Goal: Task Accomplishment & Management: Use online tool/utility

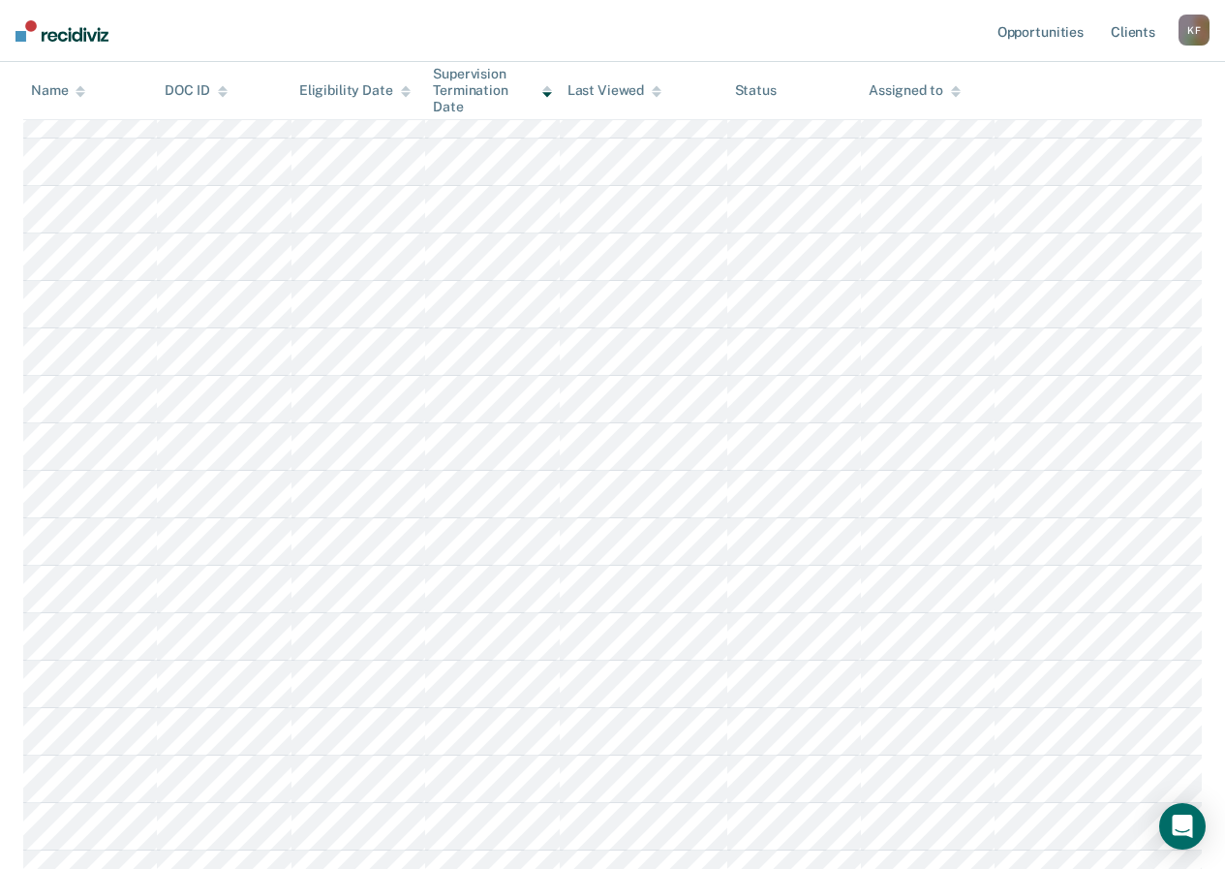
scroll to position [550, 0]
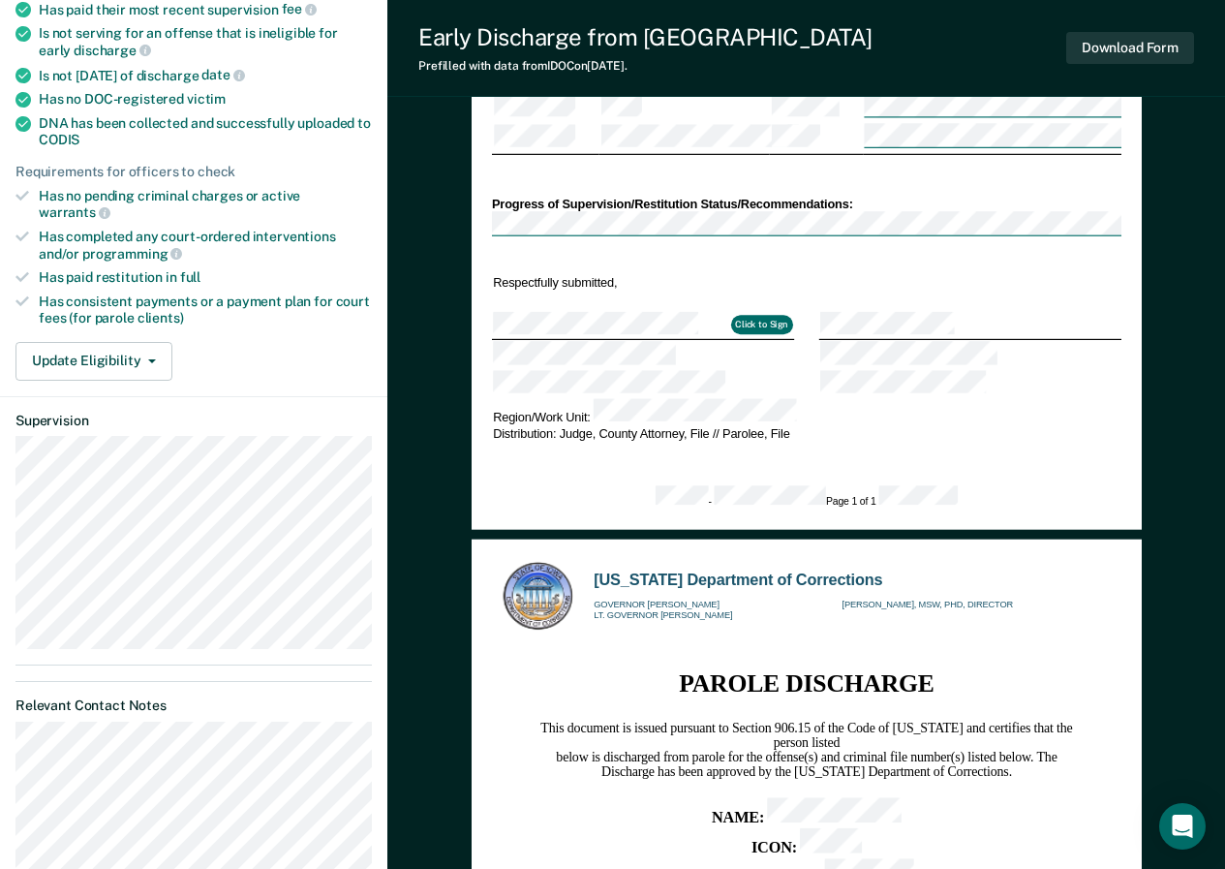
scroll to position [534, 0]
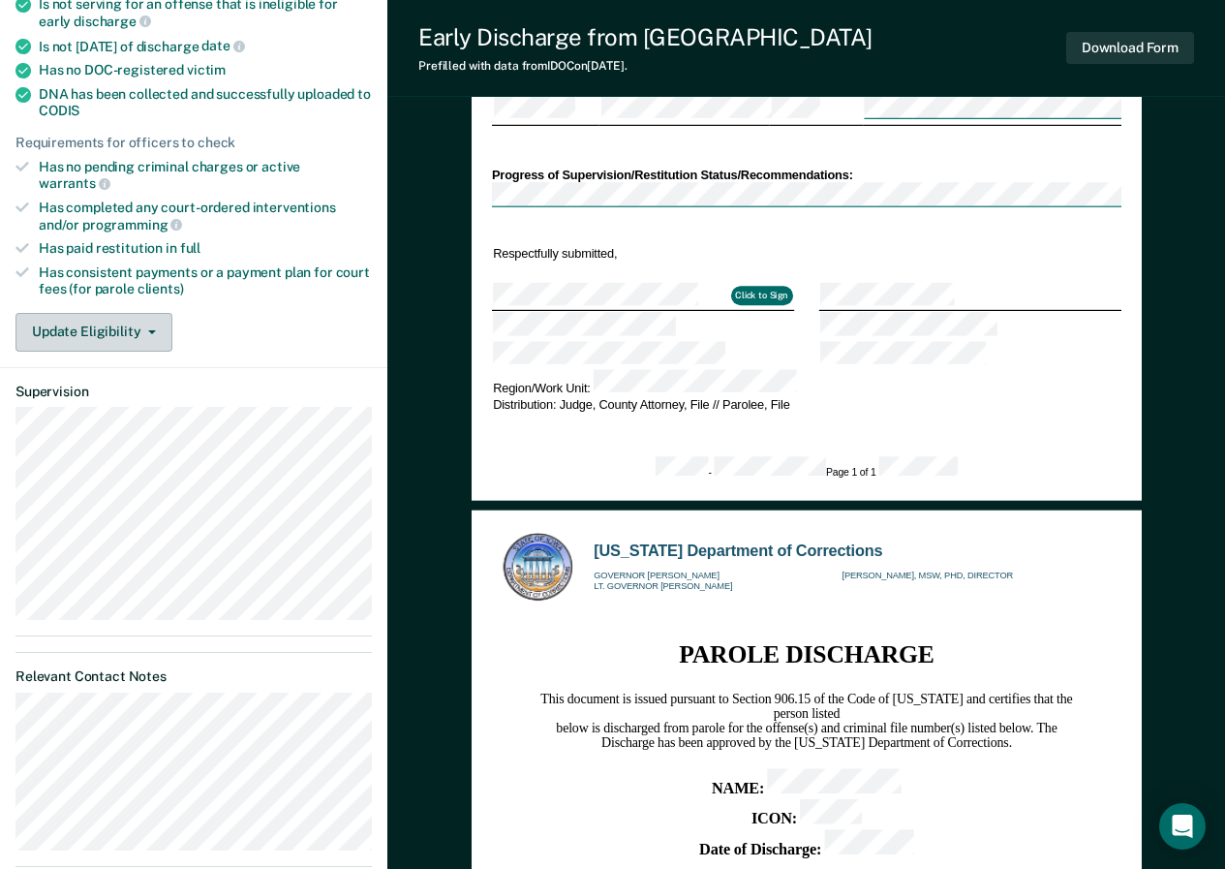
click at [145, 322] on button "Update Eligibility" at bounding box center [93, 332] width 157 height 39
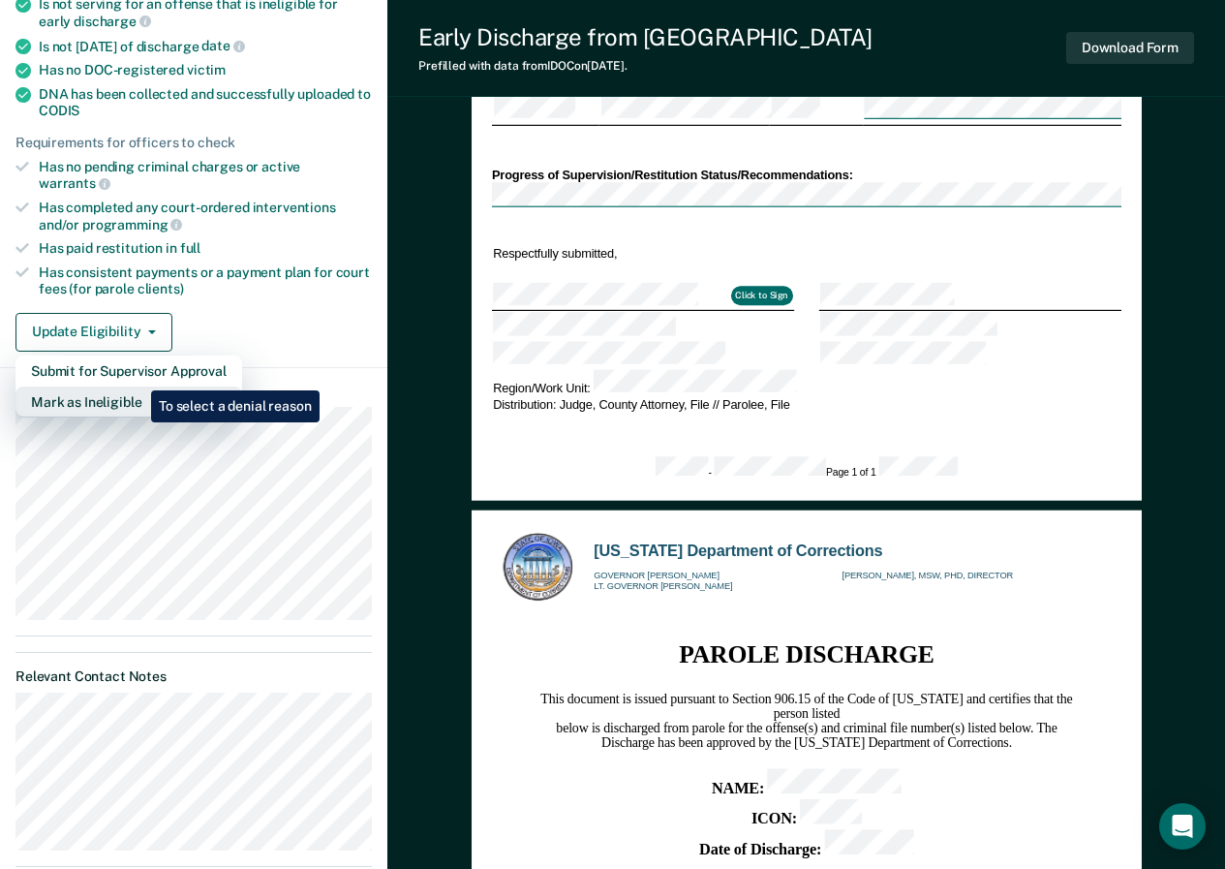
click at [137, 386] on button "Mark as Ineligible" at bounding box center [128, 401] width 227 height 31
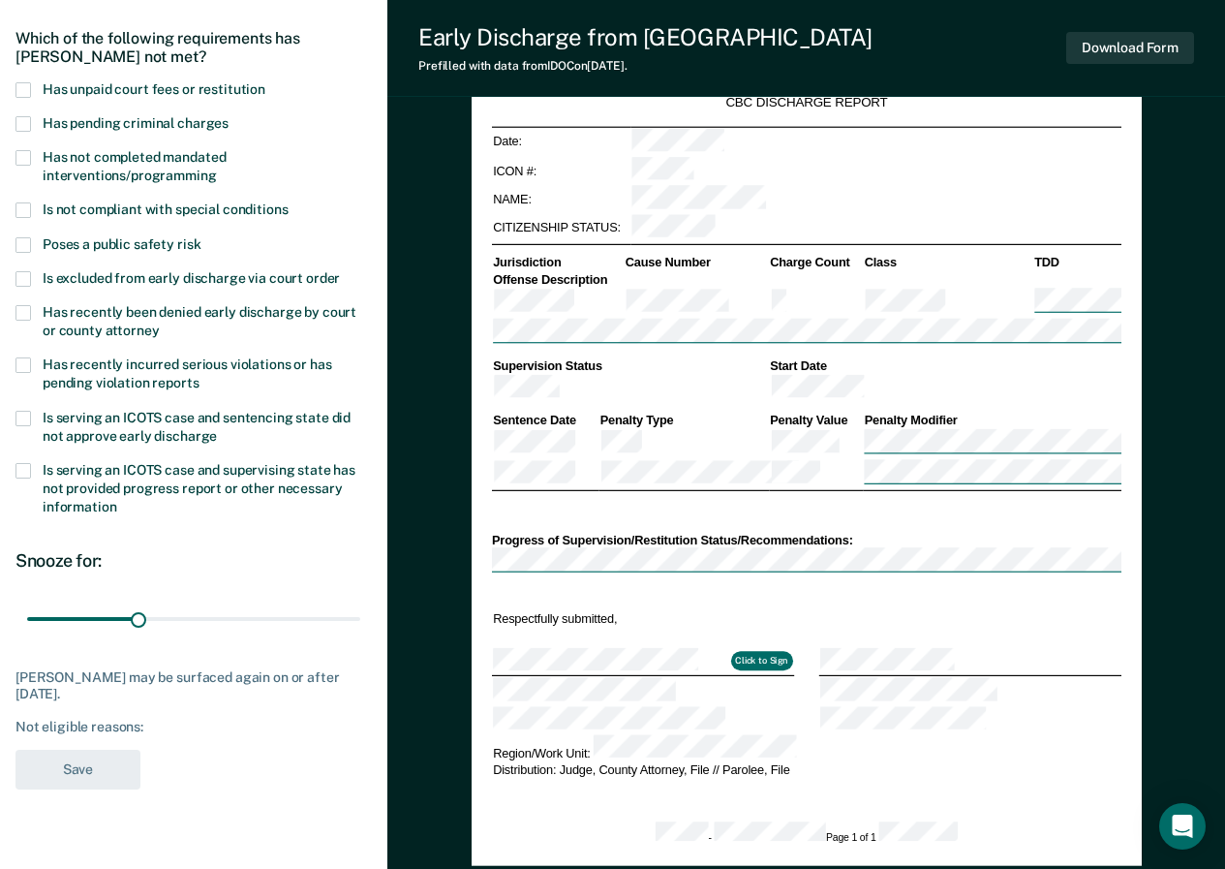
scroll to position [149, 0]
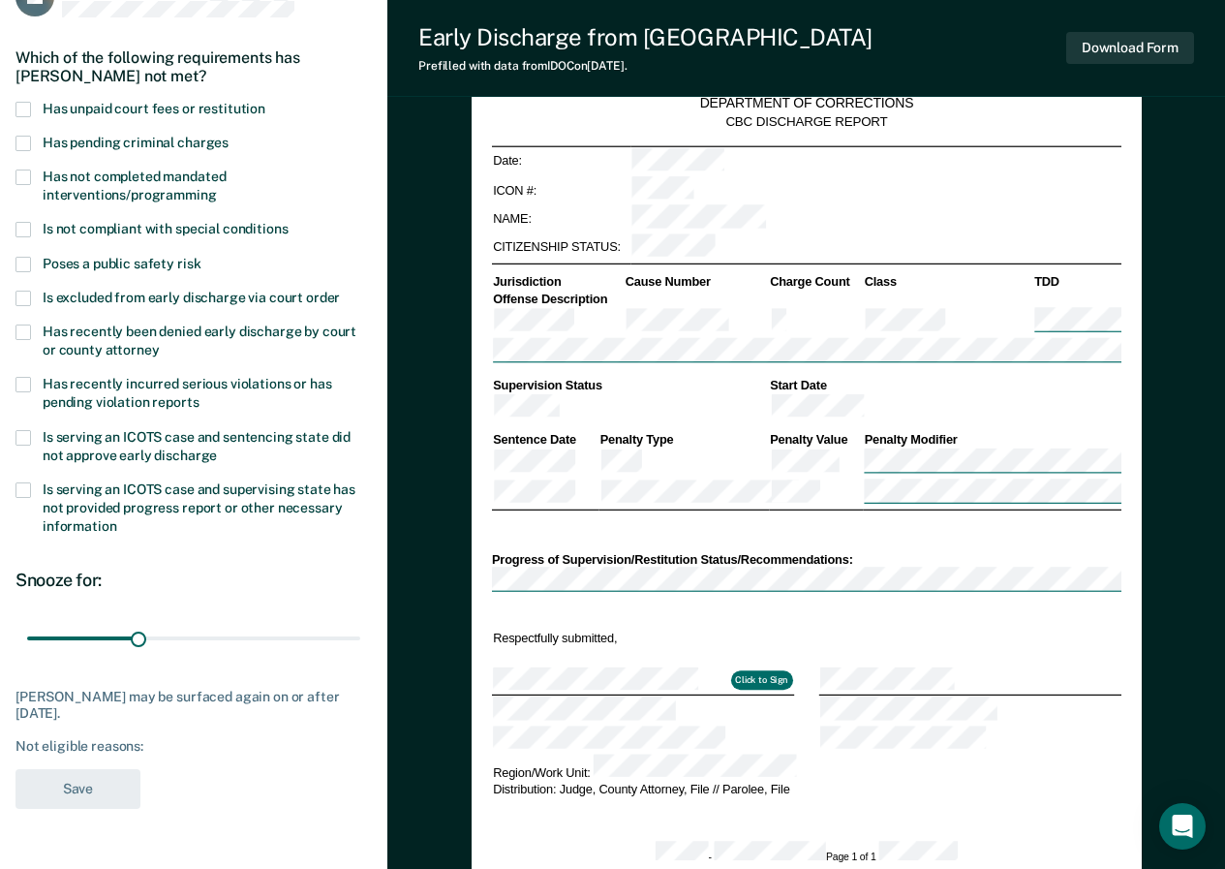
click at [21, 229] on span at bounding box center [22, 229] width 15 height 15
click at [83, 786] on button "Save" at bounding box center [77, 789] width 125 height 40
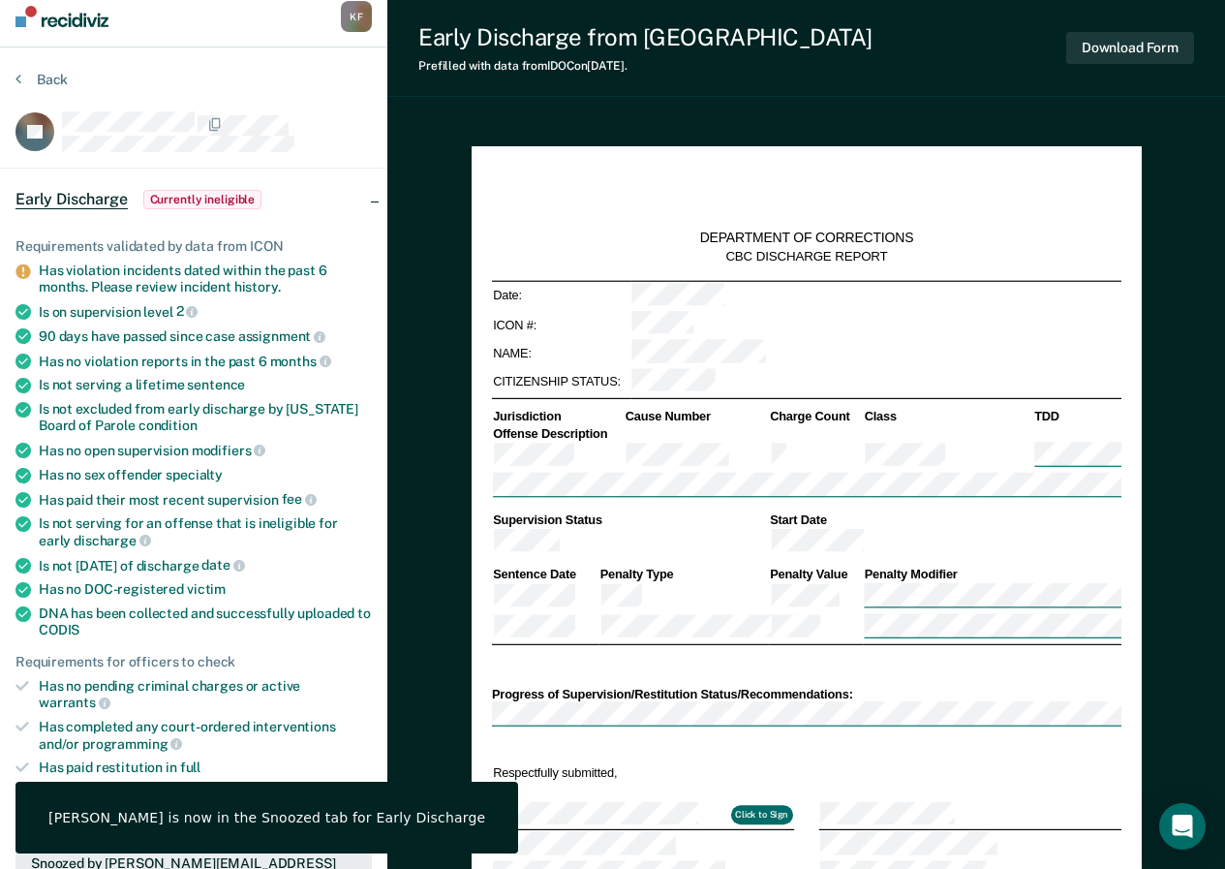
scroll to position [0, 0]
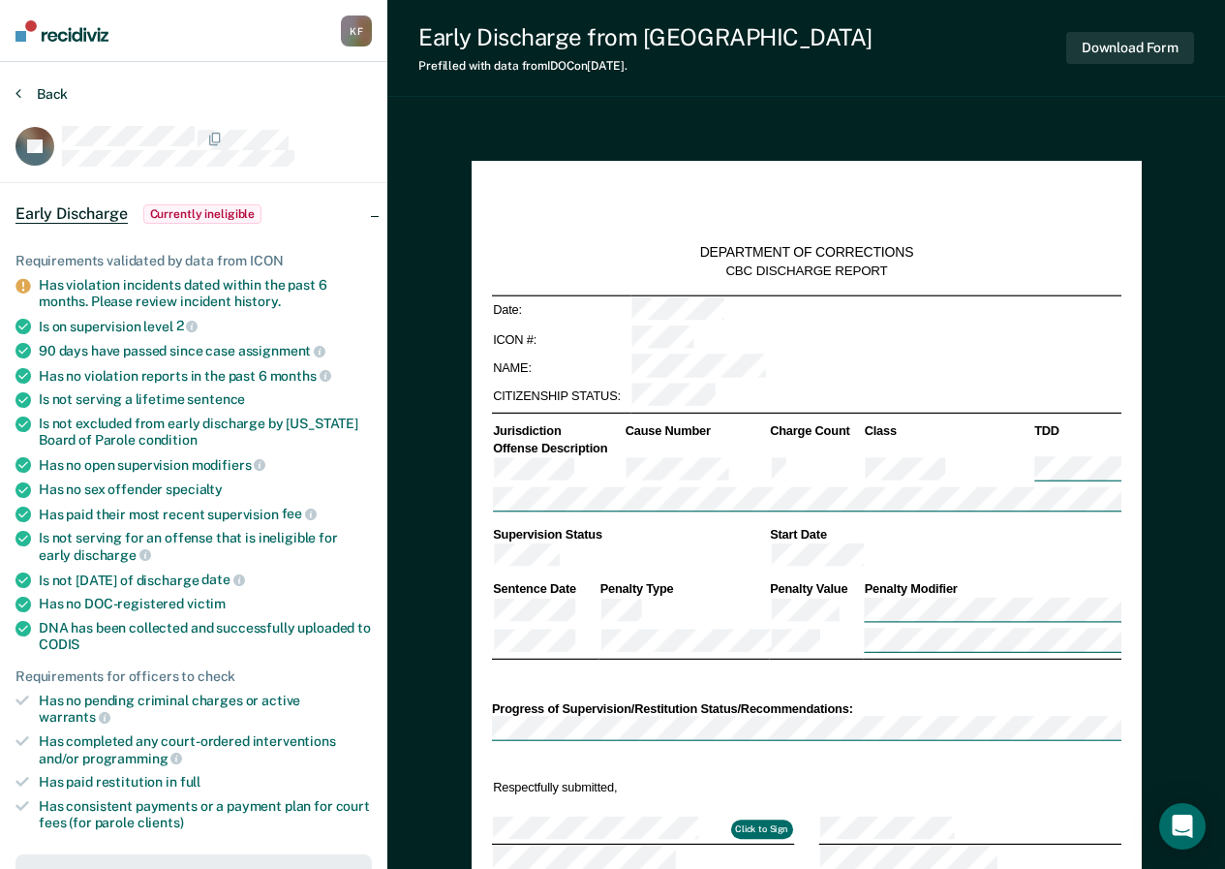
click at [16, 90] on icon at bounding box center [18, 92] width 6 height 15
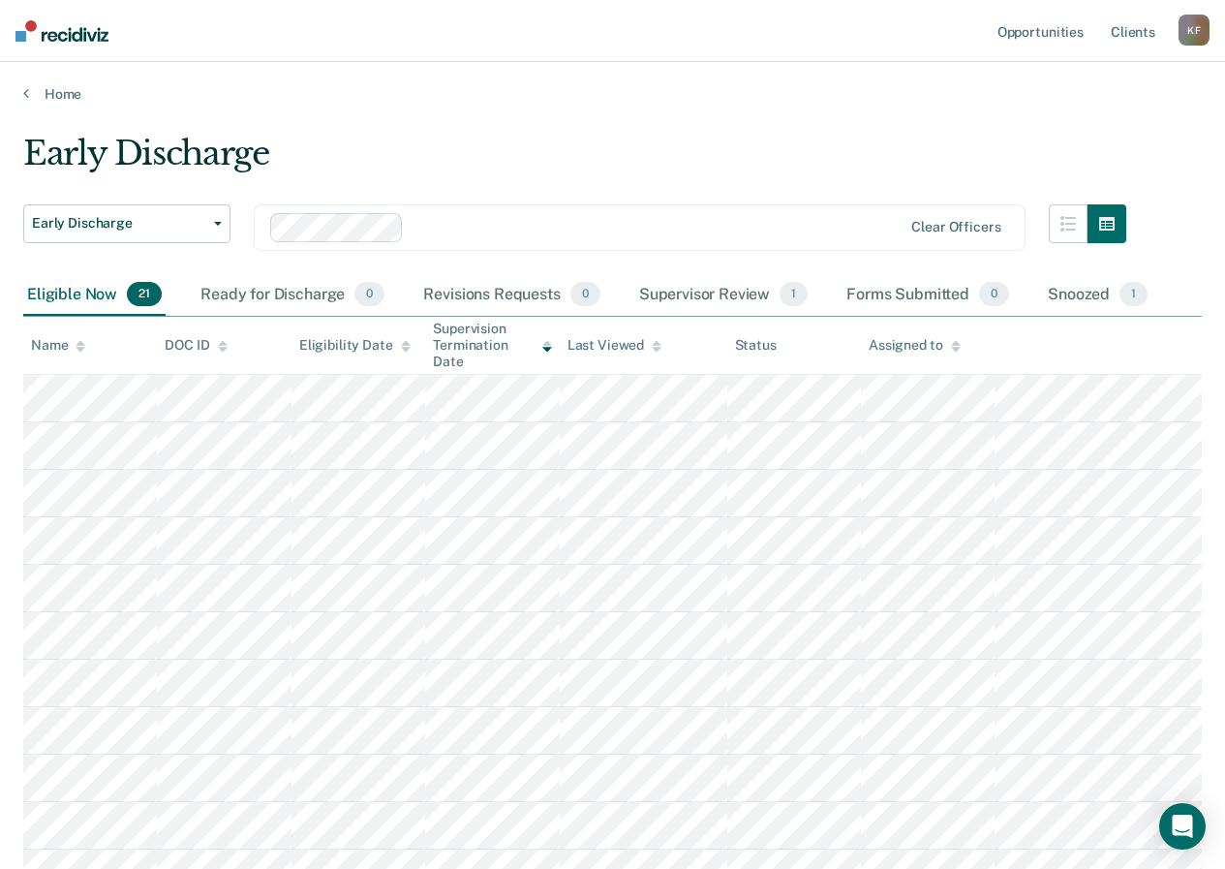
scroll to position [550, 0]
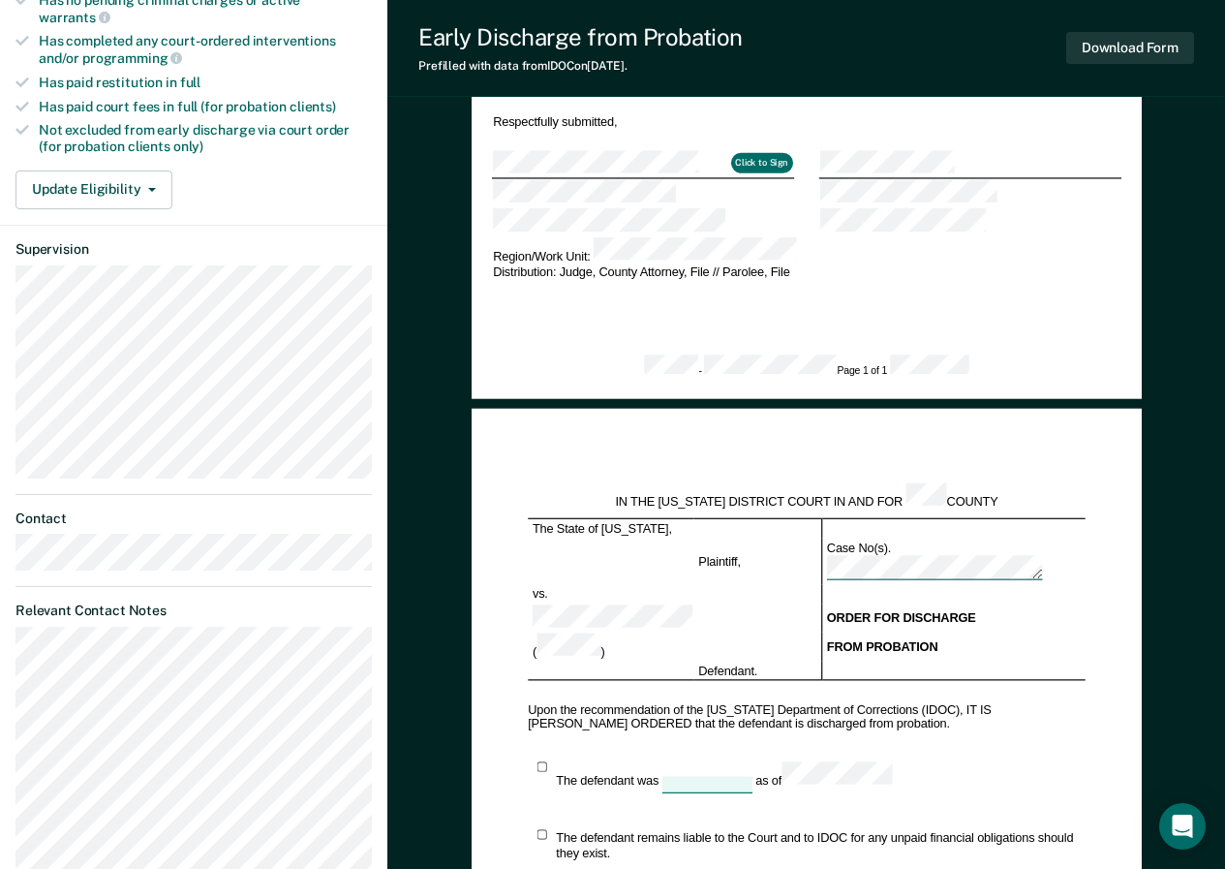
scroll to position [626, 0]
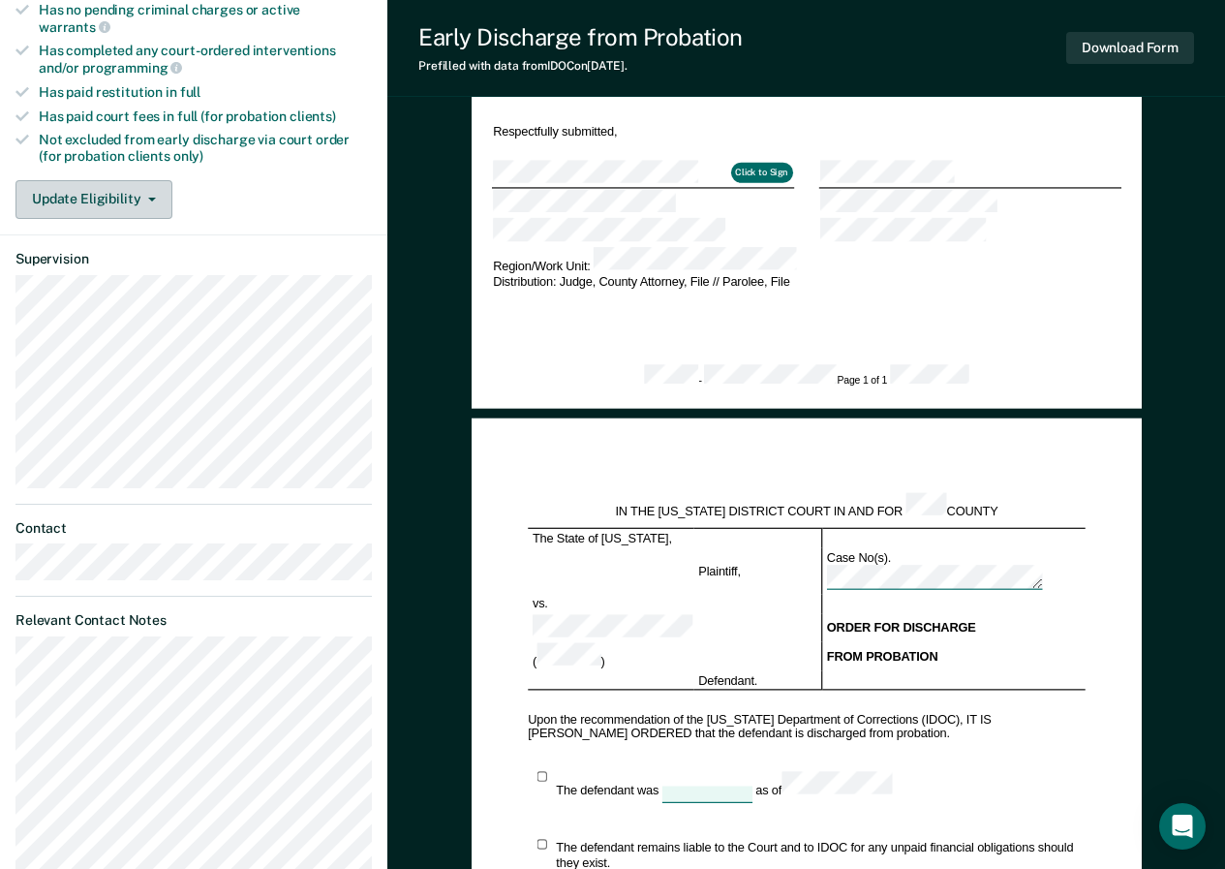
click at [163, 186] on button "Update Eligibility" at bounding box center [93, 199] width 157 height 39
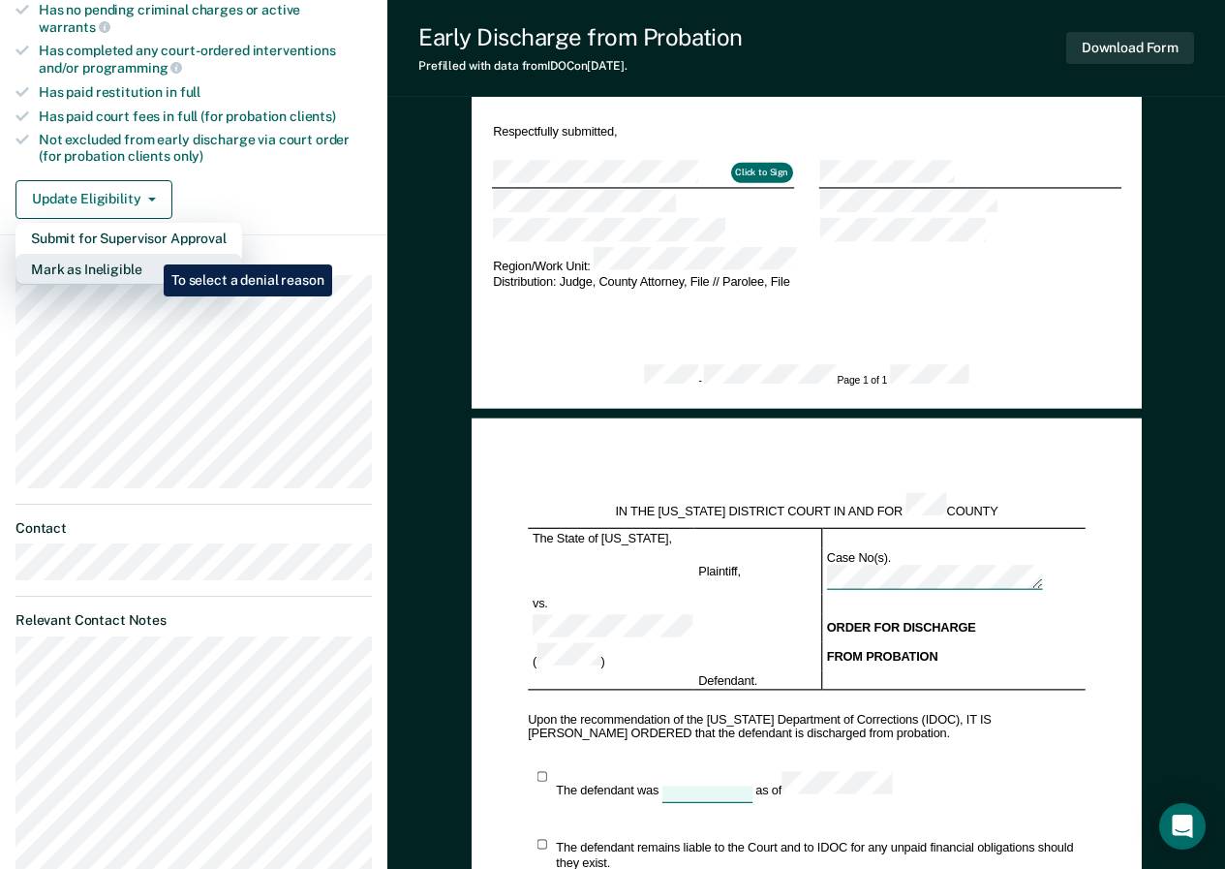
click at [149, 254] on button "Mark as Ineligible" at bounding box center [128, 269] width 227 height 31
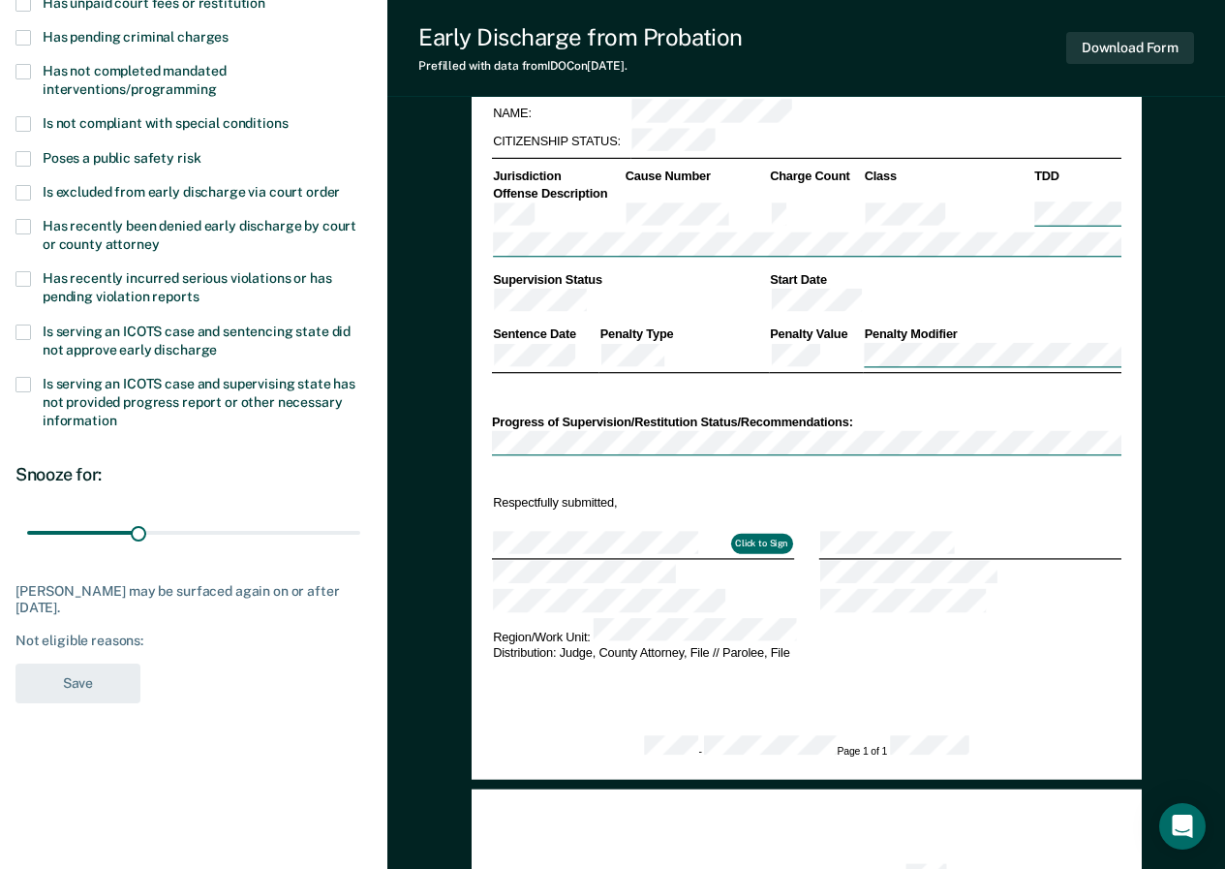
scroll to position [250, 0]
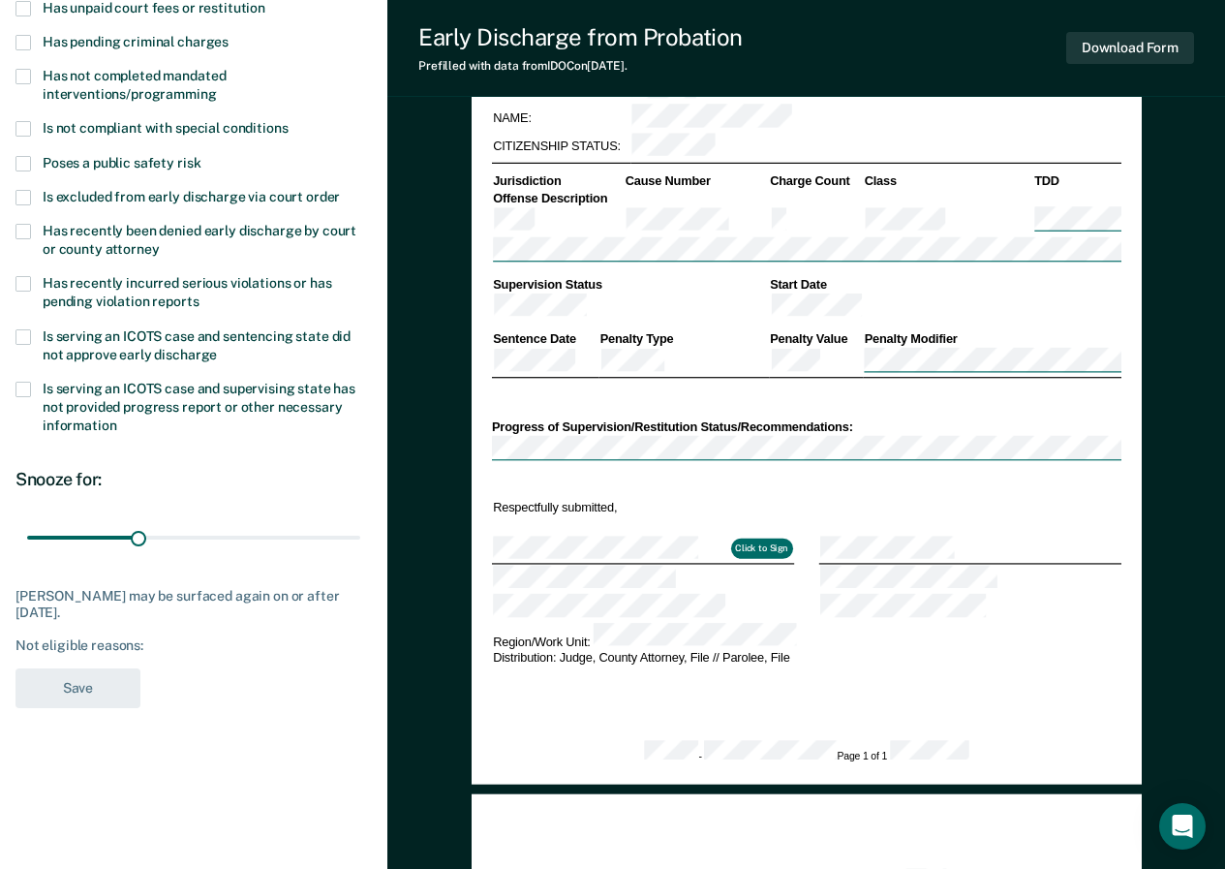
click at [19, 129] on span at bounding box center [22, 128] width 15 height 15
click at [63, 681] on button "Save" at bounding box center [77, 688] width 125 height 40
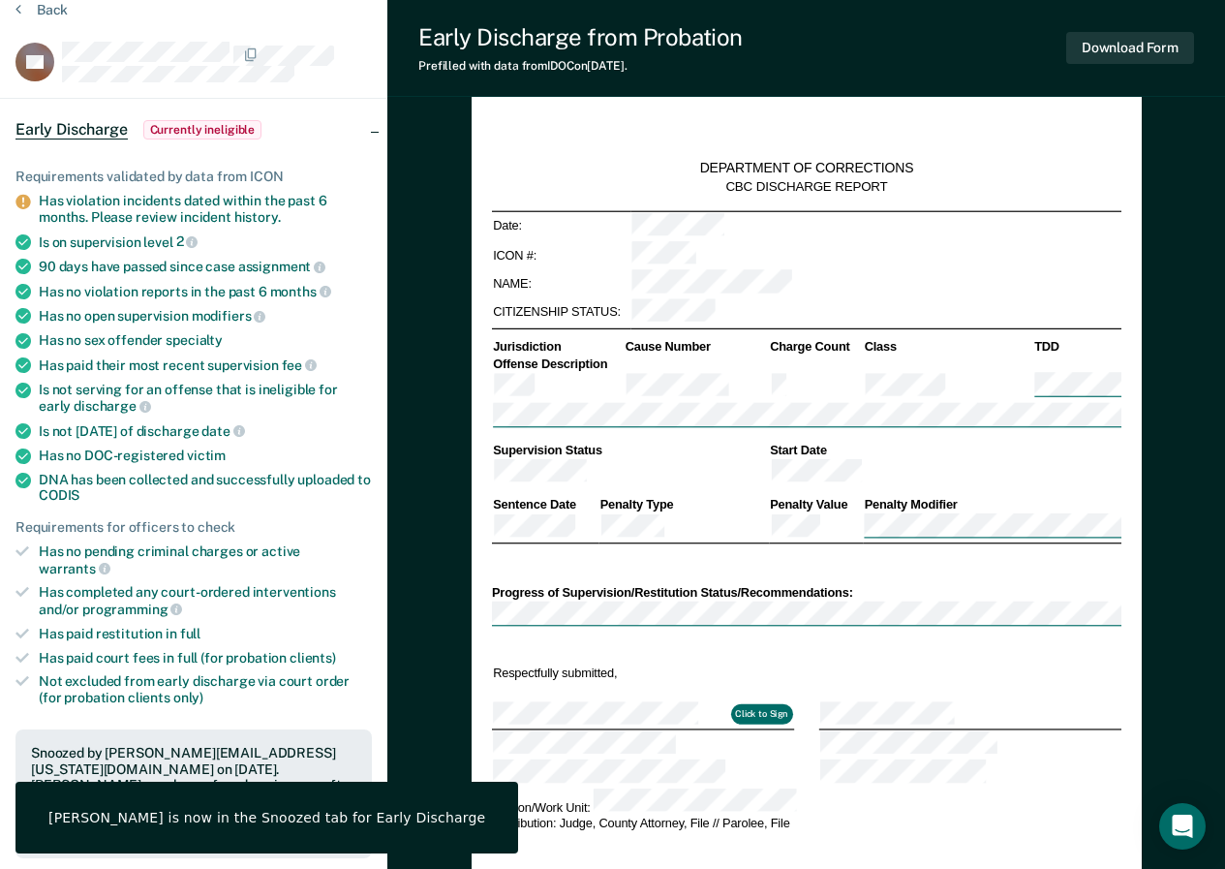
scroll to position [0, 0]
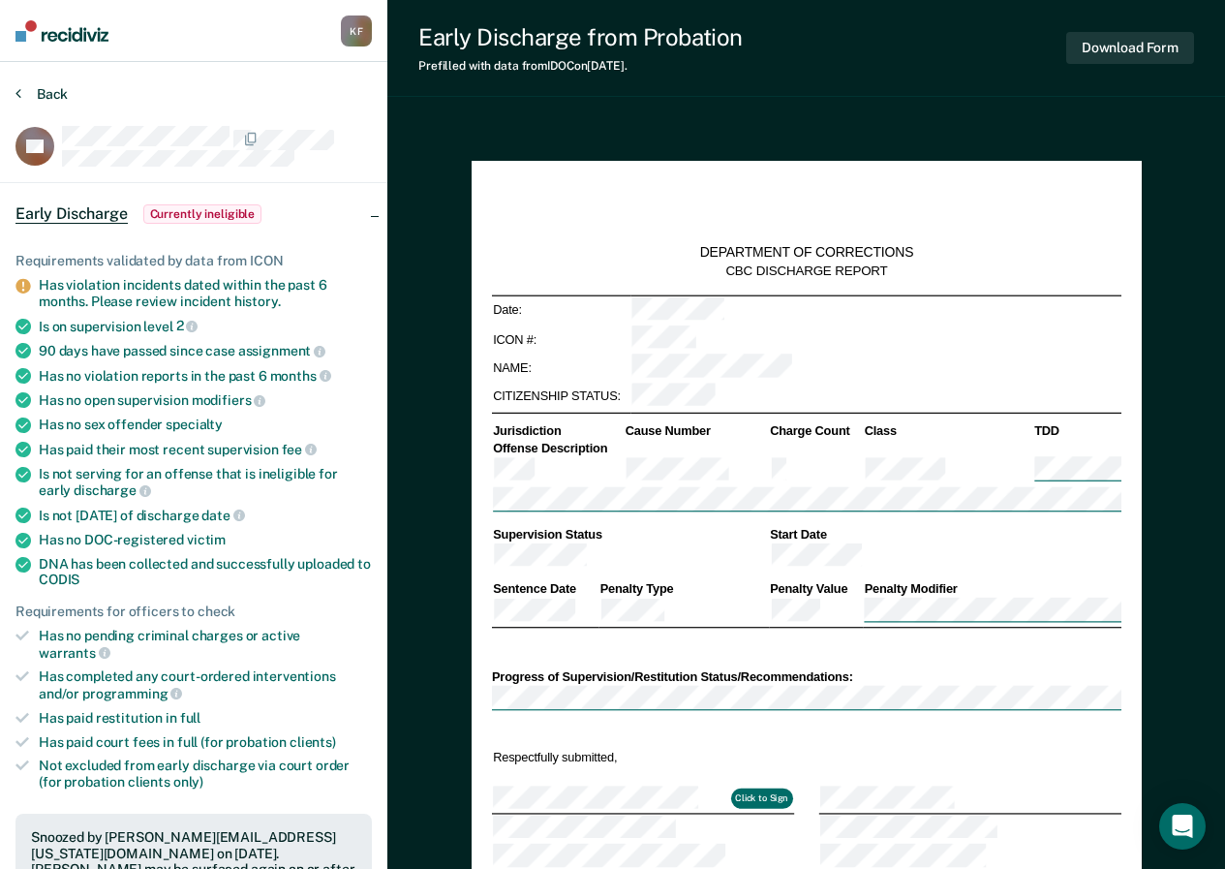
click at [21, 92] on button "Back" at bounding box center [41, 93] width 52 height 17
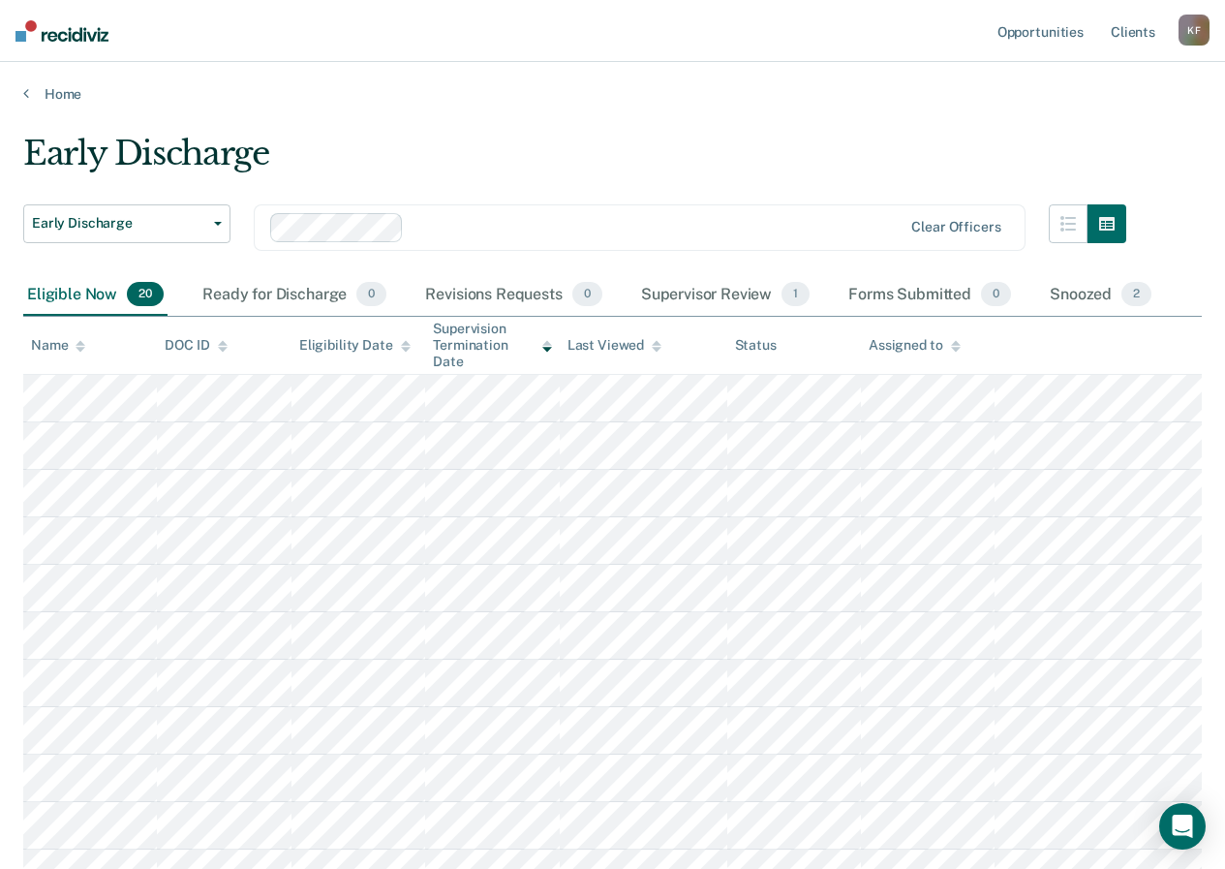
scroll to position [550, 0]
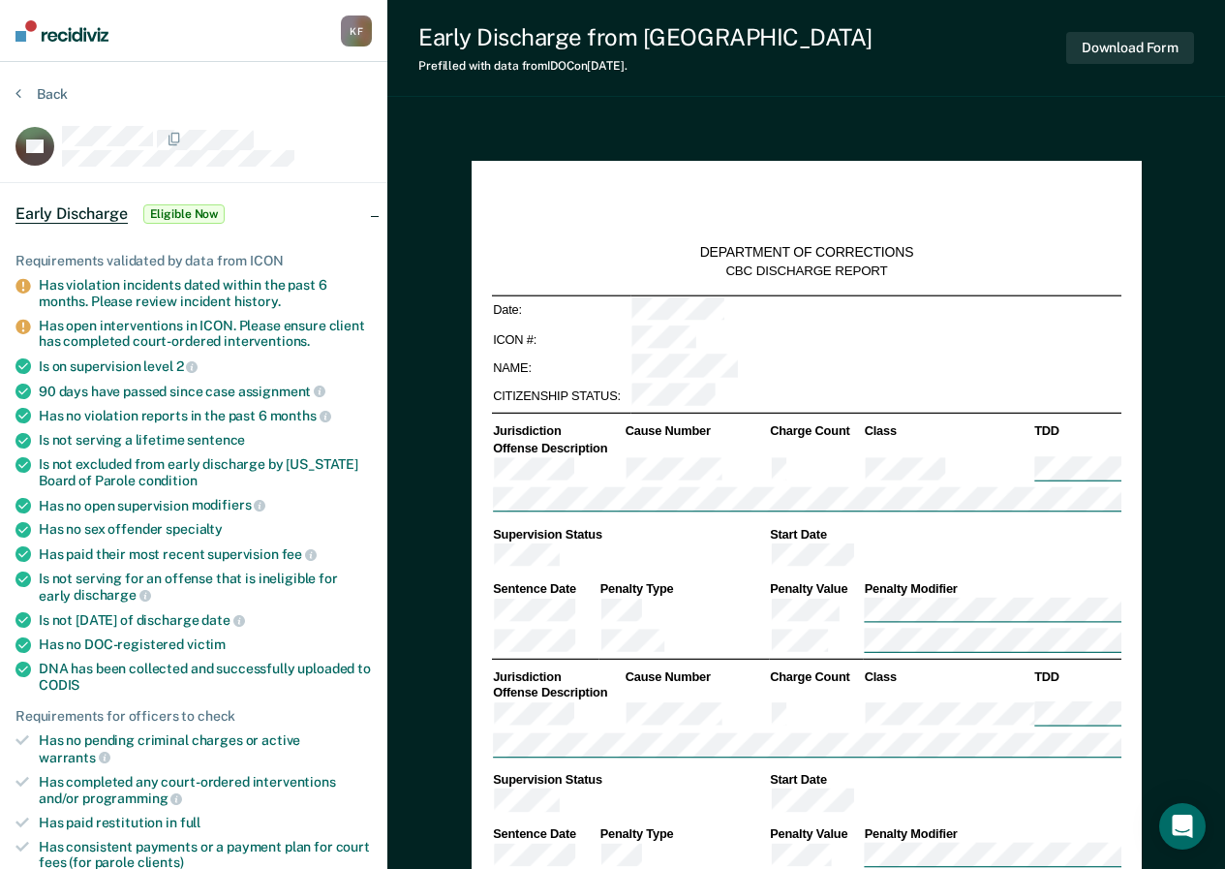
type textarea "x"
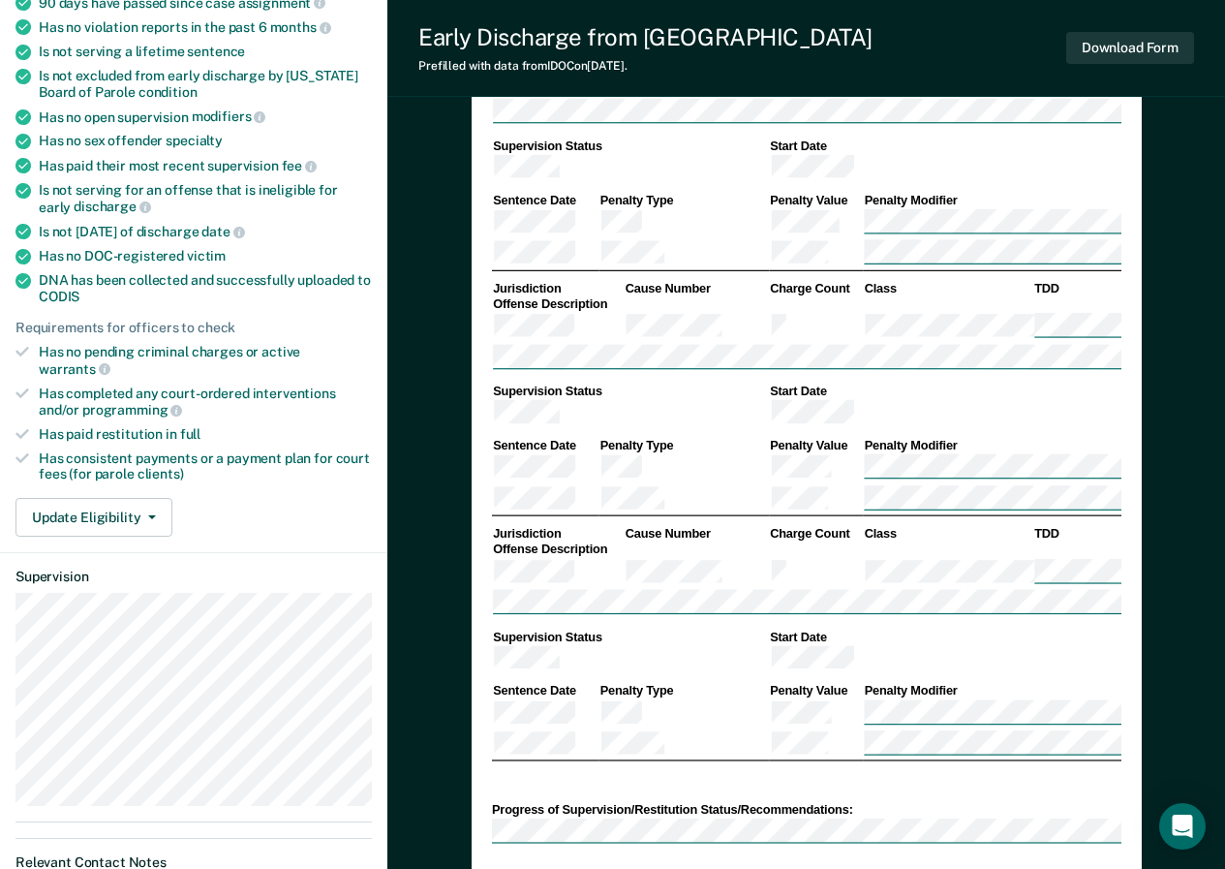
scroll to position [438, 0]
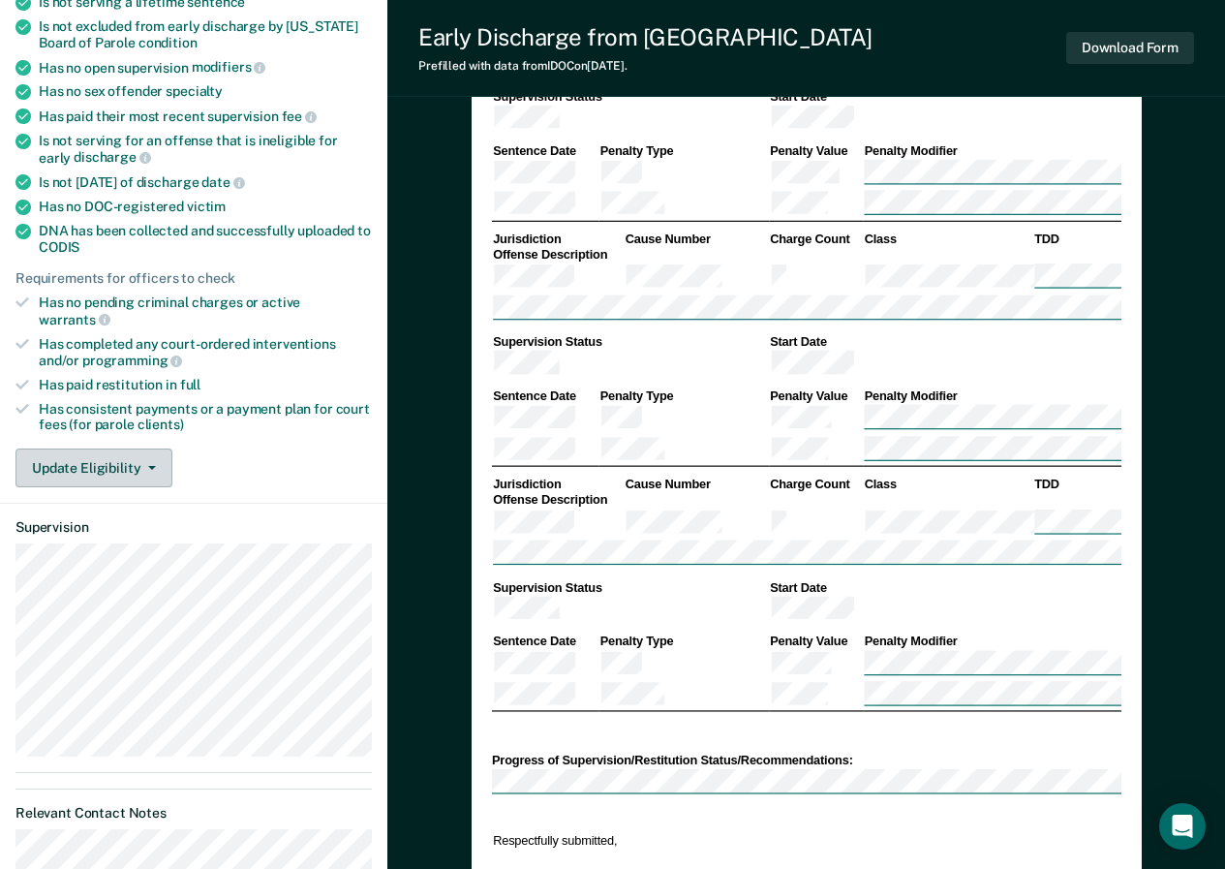
click at [161, 452] on button "Update Eligibility" at bounding box center [93, 467] width 157 height 39
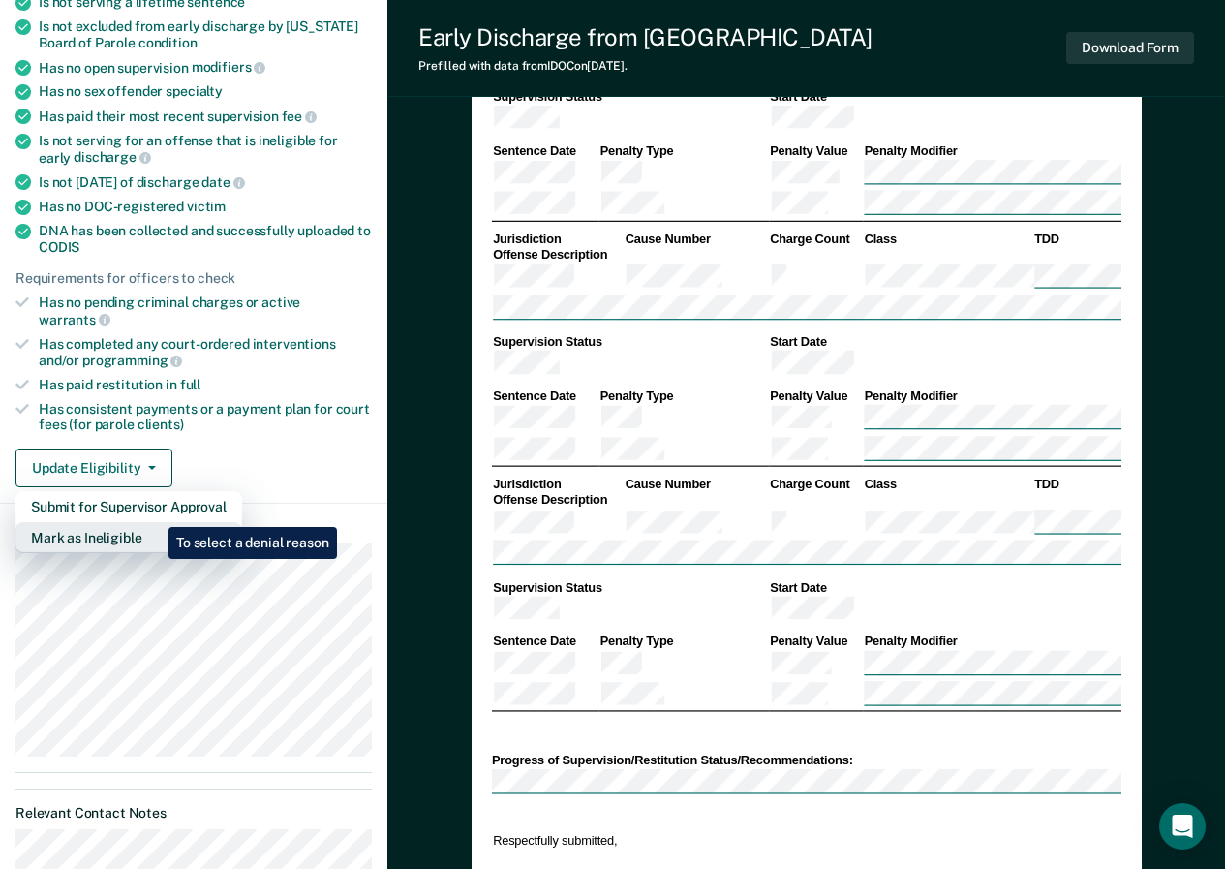
click at [154, 522] on button "Mark as Ineligible" at bounding box center [128, 537] width 227 height 31
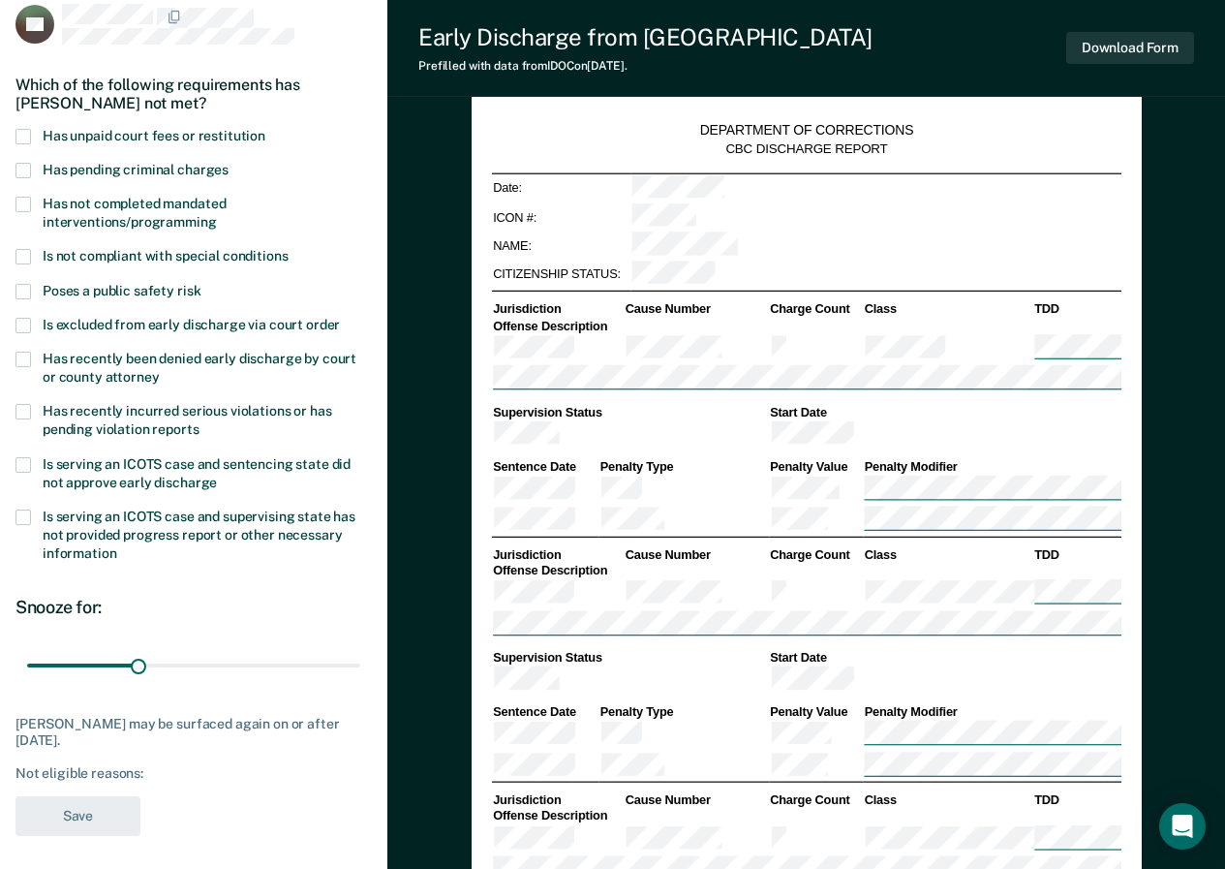
scroll to position [0, 0]
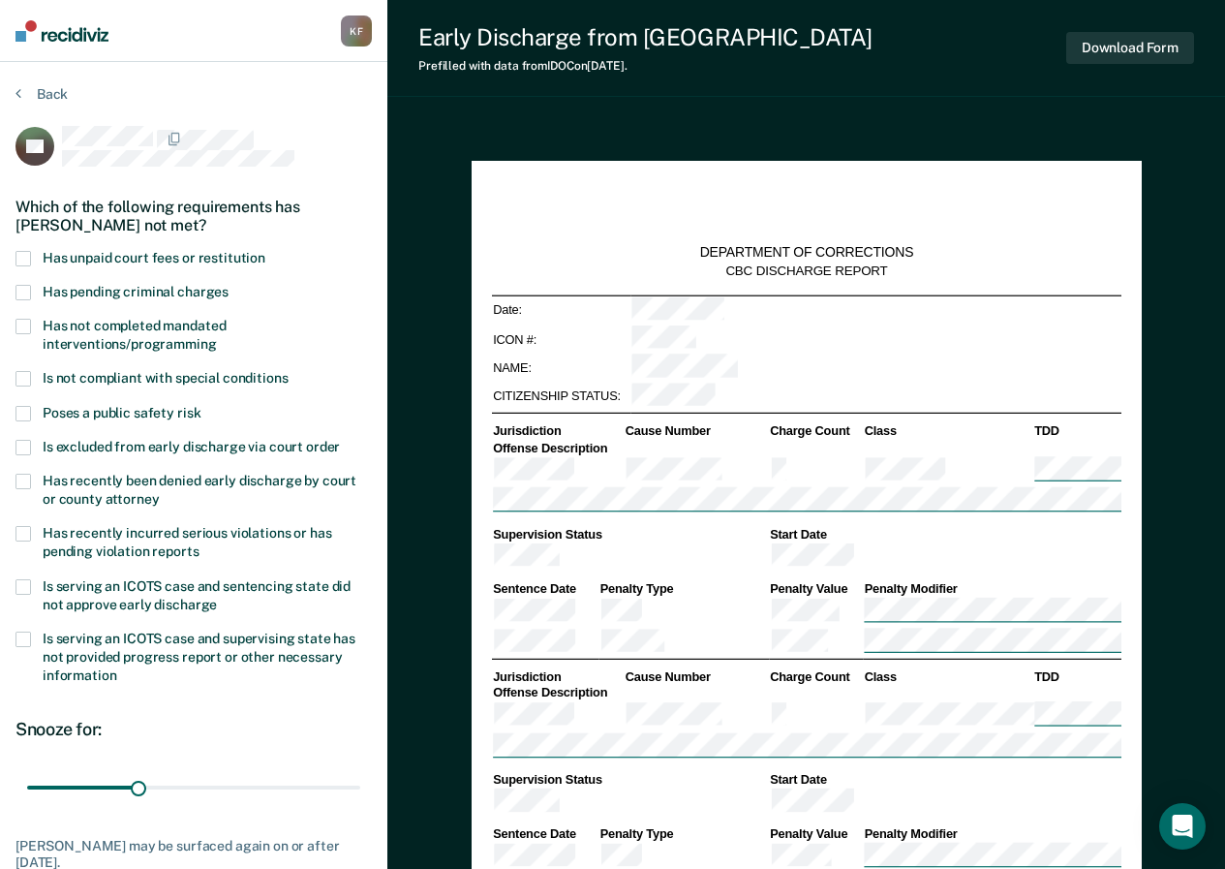
click at [22, 252] on span at bounding box center [22, 258] width 15 height 15
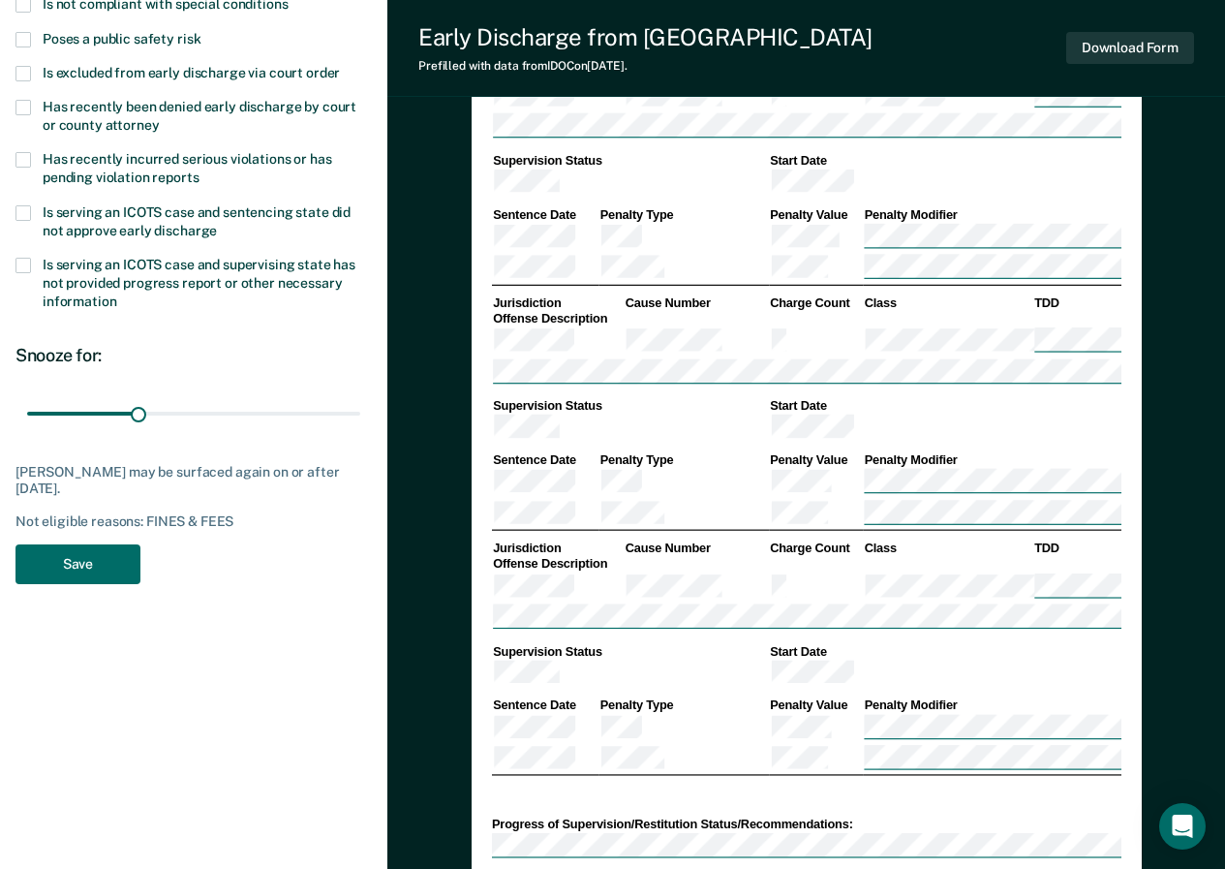
scroll to position [383, 0]
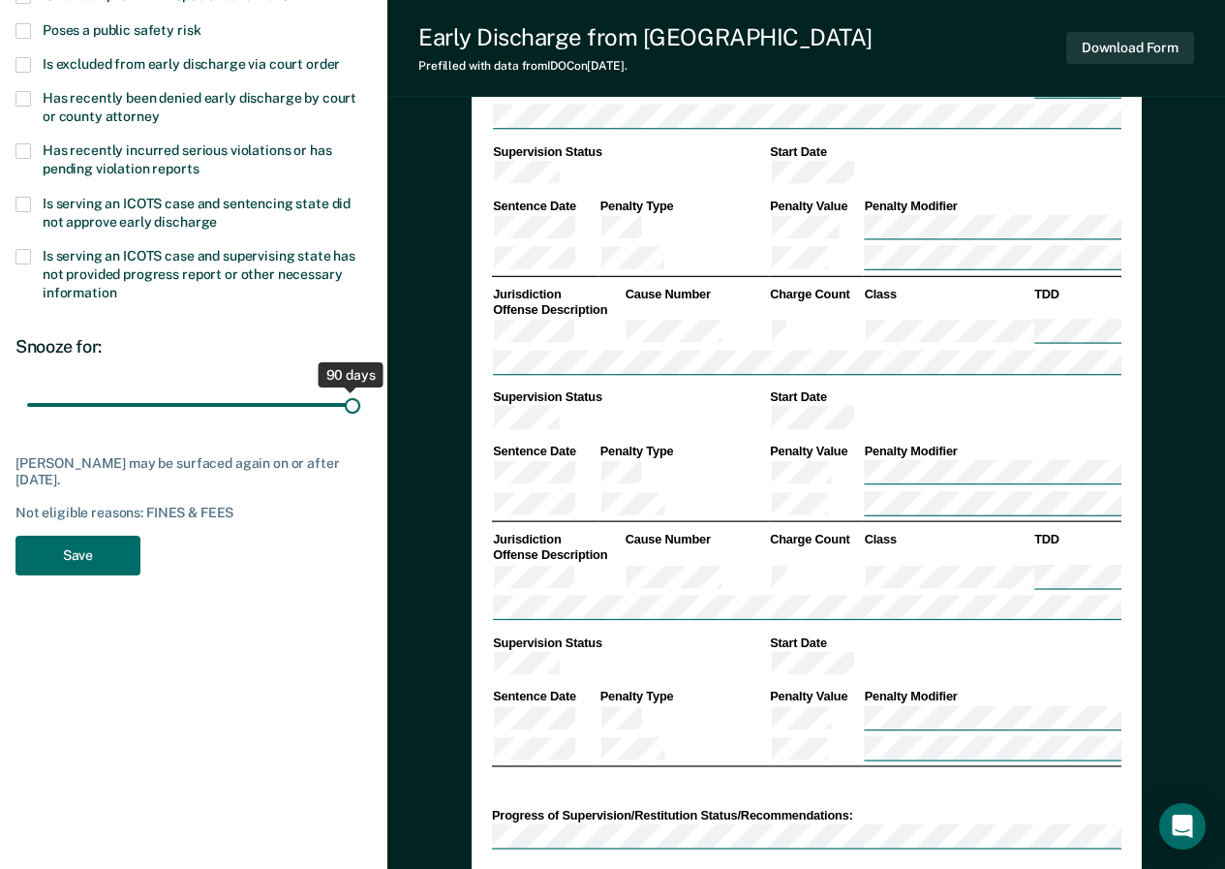
drag, startPoint x: 139, startPoint y: 404, endPoint x: 353, endPoint y: 414, distance: 214.3
type input "90"
click at [353, 414] on input "range" at bounding box center [193, 404] width 333 height 34
click at [51, 557] on button "Save" at bounding box center [77, 556] width 125 height 40
